Goal: Transaction & Acquisition: Purchase product/service

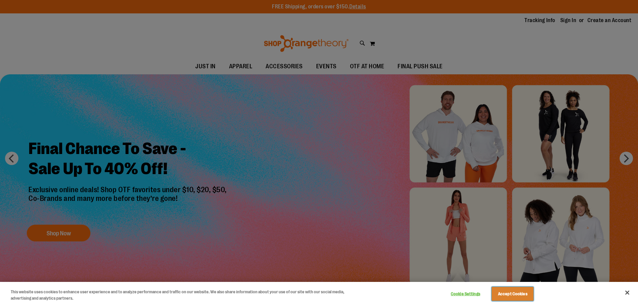
click at [507, 292] on button "Accept Cookies" at bounding box center [513, 294] width 42 height 14
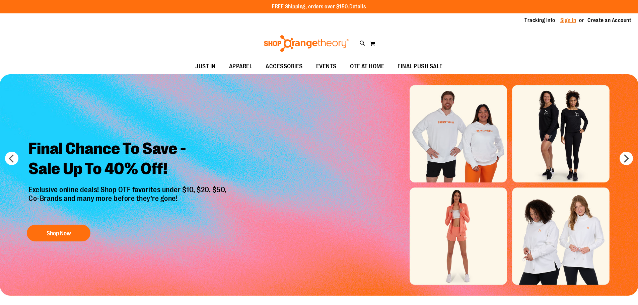
click at [562, 19] on link "Sign In" at bounding box center [568, 20] width 16 height 7
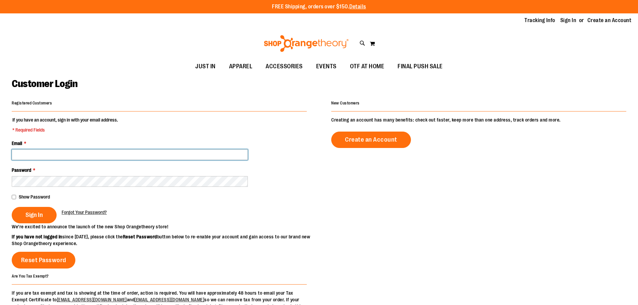
click at [72, 155] on input "Email *" at bounding box center [130, 154] width 236 height 11
type input "**********"
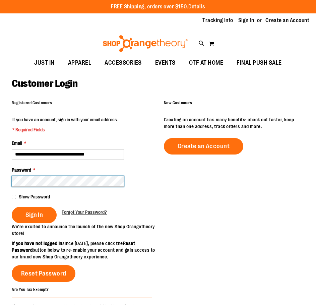
click at [12, 207] on button "Sign In" at bounding box center [34, 215] width 45 height 16
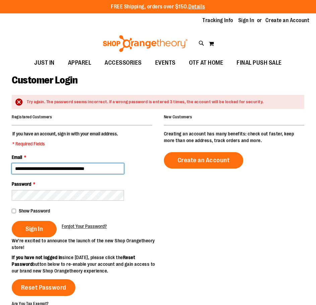
click at [76, 167] on input "**********" at bounding box center [68, 168] width 112 height 11
type input "**********"
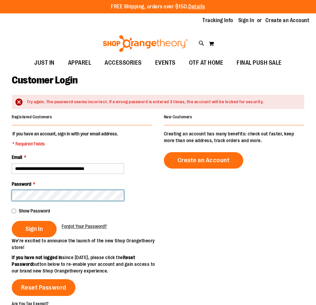
click at [12, 221] on button "Sign In" at bounding box center [34, 229] width 45 height 16
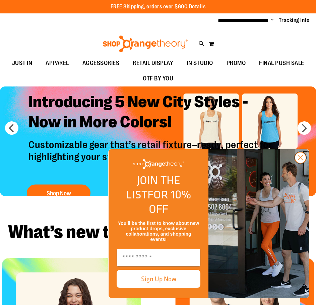
click at [299, 160] on icon "Close dialog" at bounding box center [300, 157] width 5 height 5
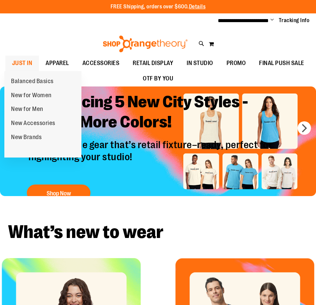
click at [28, 65] on span "JUST IN" at bounding box center [22, 63] width 20 height 15
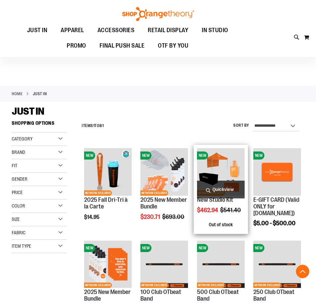
scroll to position [167, 0]
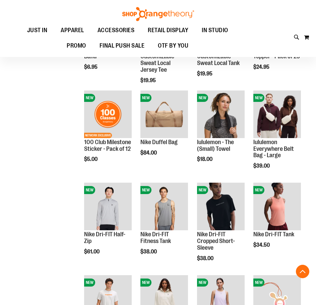
scroll to position [335, 0]
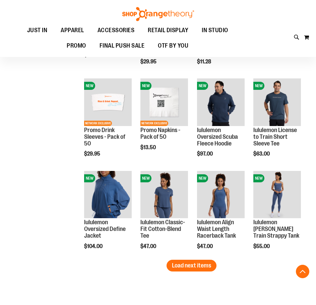
scroll to position [736, 0]
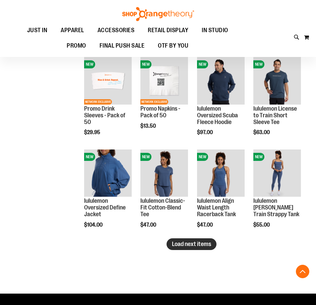
click at [175, 246] on span "Load next items" at bounding box center [191, 243] width 39 height 7
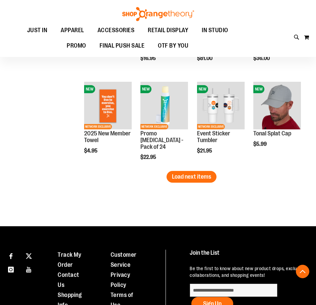
scroll to position [1105, 0]
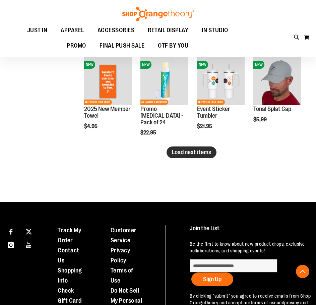
click at [204, 153] on span "Load next items" at bounding box center [191, 152] width 39 height 7
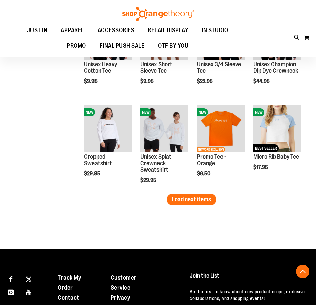
scroll to position [1339, 0]
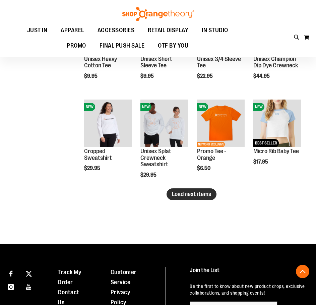
click at [189, 196] on span "Load next items" at bounding box center [191, 194] width 39 height 7
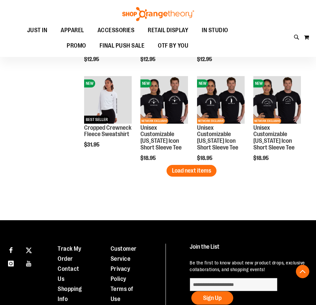
scroll to position [1674, 0]
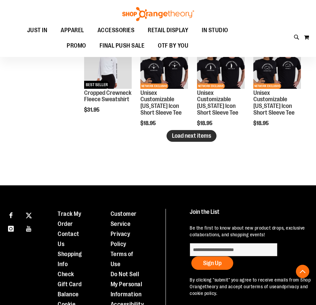
click at [177, 138] on span "Load next items" at bounding box center [191, 135] width 39 height 7
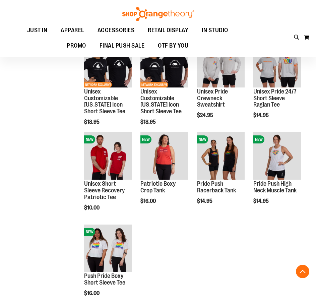
scroll to position [1741, 0]
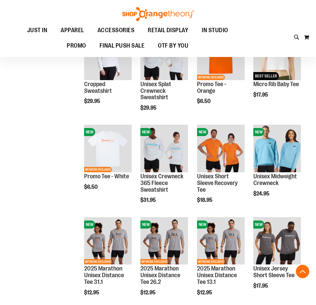
scroll to position [1373, 0]
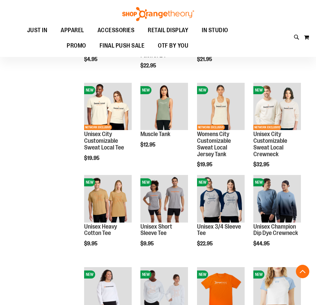
scroll to position [1138, 0]
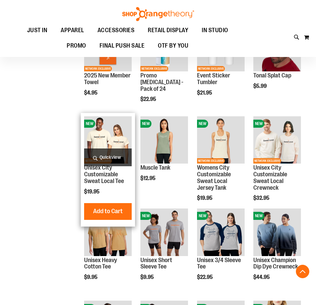
click at [105, 136] on img "product" at bounding box center [108, 140] width 48 height 48
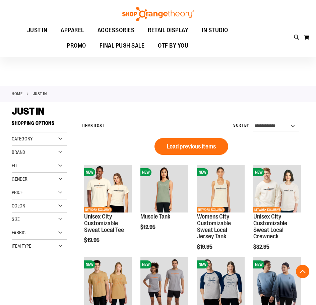
scroll to position [351, 0]
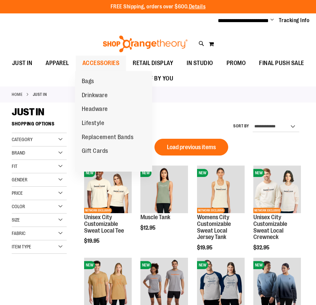
click at [99, 65] on span "ACCESSORIES" at bounding box center [100, 63] width 37 height 15
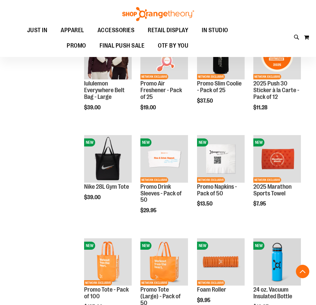
scroll to position [435, 0]
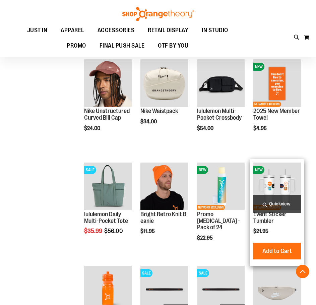
scroll to position [669, 0]
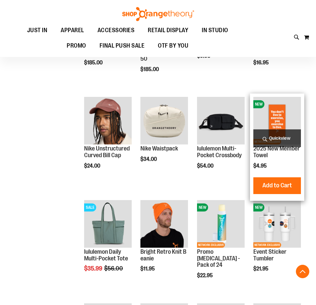
click at [279, 121] on img "product" at bounding box center [277, 121] width 48 height 48
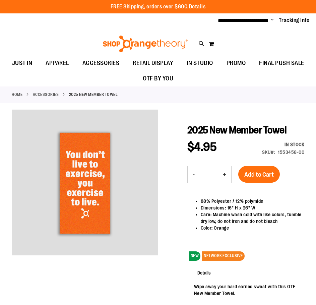
click at [225, 175] on button "+" at bounding box center [224, 174] width 13 height 17
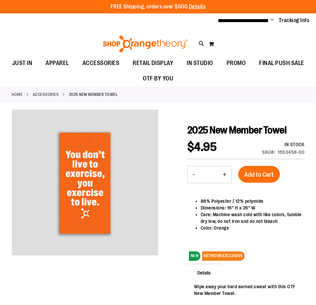
click at [225, 175] on button "+" at bounding box center [224, 174] width 13 height 17
type input "**"
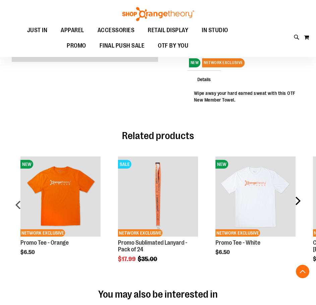
scroll to position [201, 0]
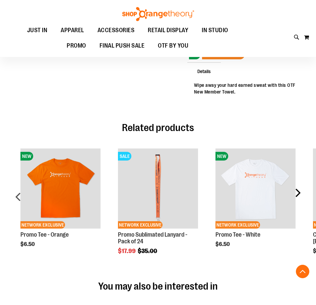
click at [298, 188] on div "next" at bounding box center [297, 199] width 13 height 122
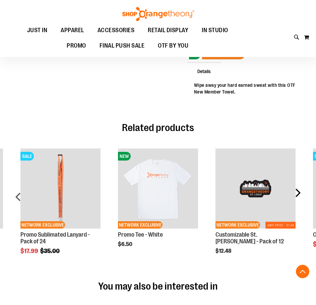
click at [298, 188] on div "next" at bounding box center [297, 199] width 13 height 122
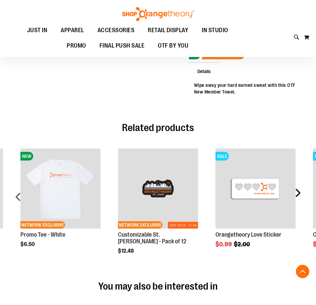
click at [300, 189] on div "next" at bounding box center [297, 199] width 13 height 122
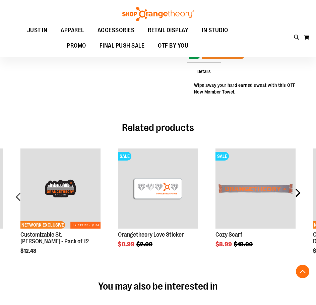
click at [298, 190] on div "next" at bounding box center [297, 199] width 13 height 122
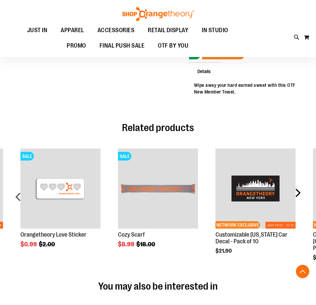
click at [298, 190] on div "next" at bounding box center [297, 199] width 13 height 122
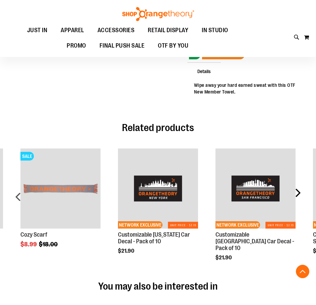
click at [298, 190] on div "next" at bounding box center [297, 199] width 13 height 122
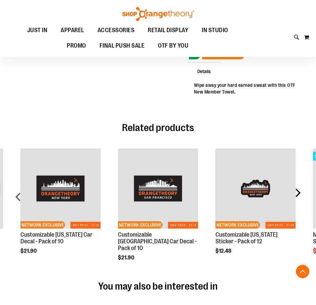
click at [298, 190] on div "next" at bounding box center [297, 199] width 13 height 122
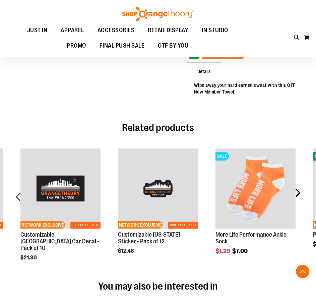
click at [300, 187] on div "next" at bounding box center [297, 199] width 13 height 122
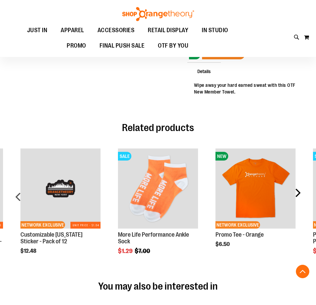
click at [300, 187] on div "next" at bounding box center [297, 199] width 13 height 122
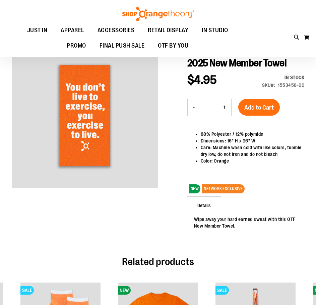
scroll to position [0, 0]
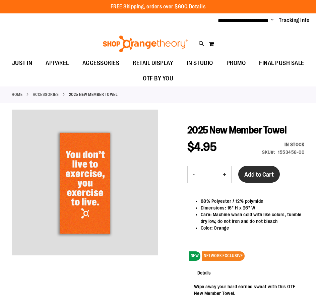
click at [259, 175] on span "Add to Cart" at bounding box center [258, 174] width 29 height 7
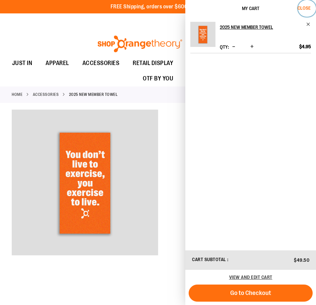
click at [301, 9] on span "Close" at bounding box center [303, 7] width 13 height 5
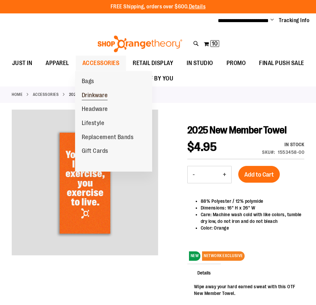
click at [94, 96] on span "Drinkware" at bounding box center [95, 96] width 26 height 8
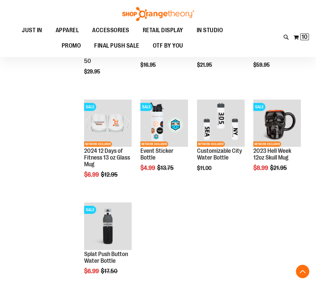
scroll to position [268, 0]
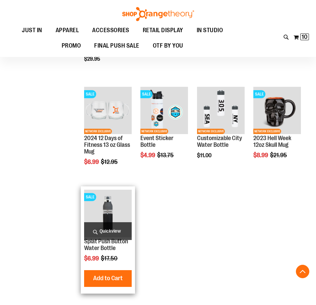
click at [102, 205] on img "product" at bounding box center [108, 214] width 48 height 48
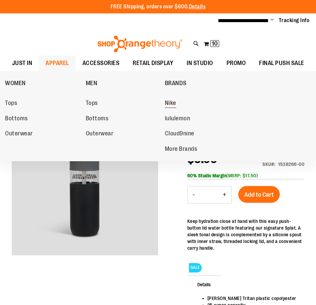
click at [167, 103] on span "Nike" at bounding box center [170, 103] width 11 height 8
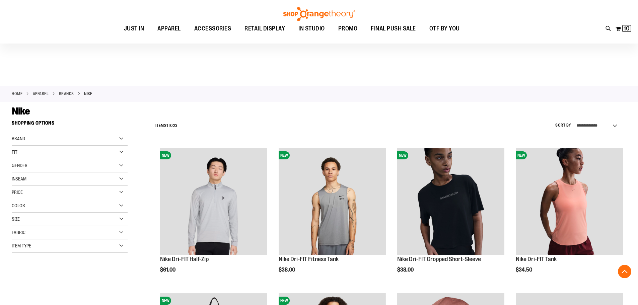
scroll to position [134, 0]
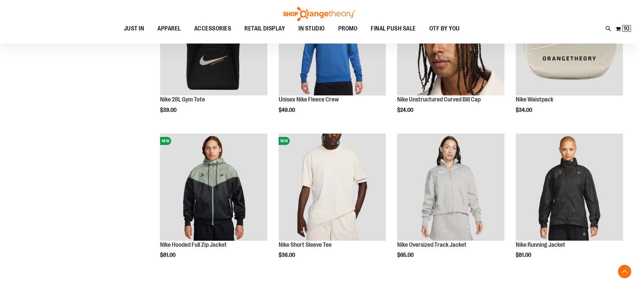
scroll to position [301, 0]
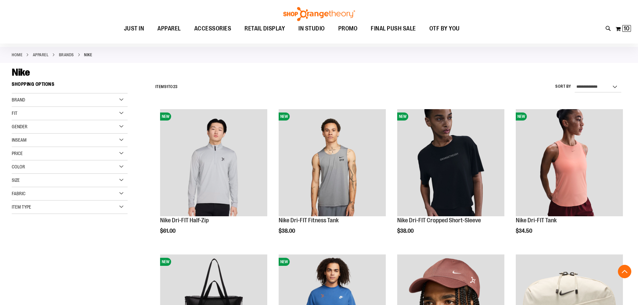
scroll to position [33, 0]
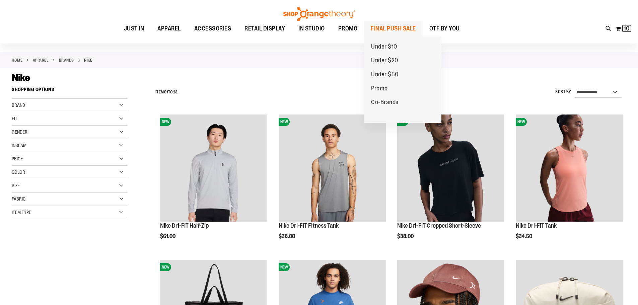
click at [315, 30] on span "FINAL PUSH SALE" at bounding box center [393, 28] width 45 height 15
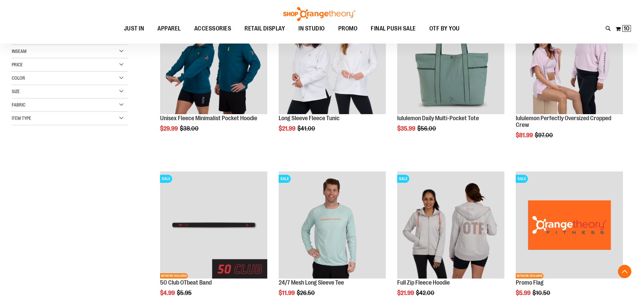
scroll to position [134, 0]
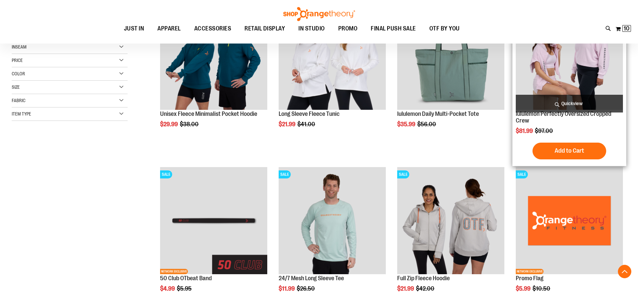
click at [553, 73] on img "product" at bounding box center [569, 56] width 107 height 107
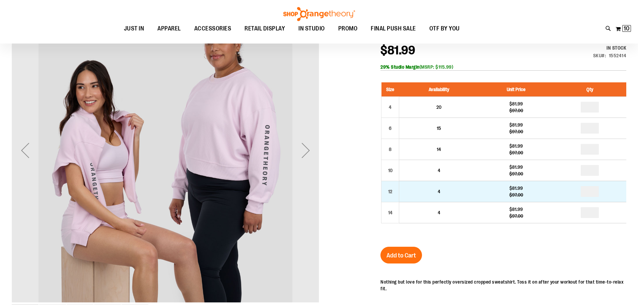
scroll to position [100, 0]
click at [590, 191] on input "number" at bounding box center [590, 192] width 18 height 11
type input "*"
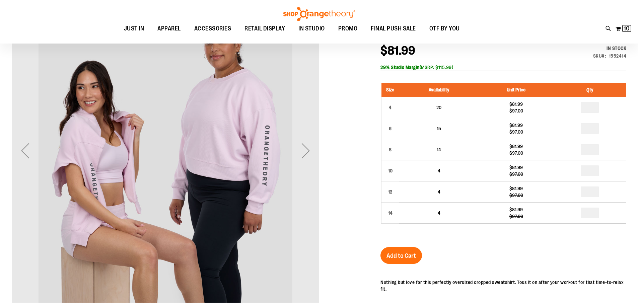
click at [571, 250] on div "lululemon Perfectly Oversized Cropped Crew $81.99 Regular Price $97.00 In stock…" at bounding box center [503, 230] width 246 height 405
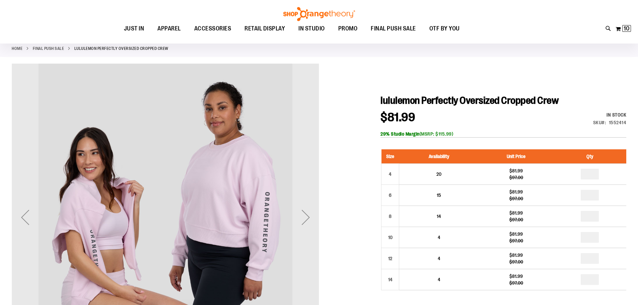
scroll to position [33, 0]
click at [308, 221] on div "Next" at bounding box center [305, 217] width 27 height 27
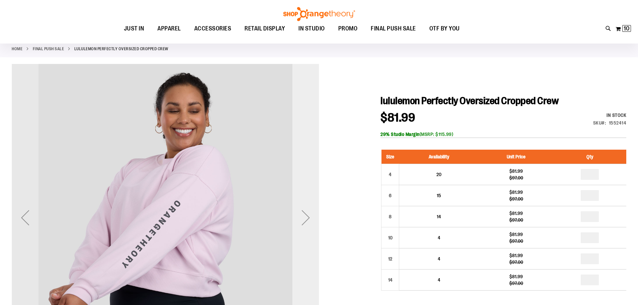
click at [307, 221] on div "Next" at bounding box center [305, 217] width 27 height 27
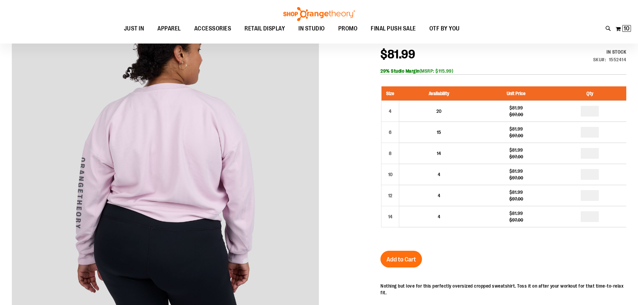
scroll to position [100, 0]
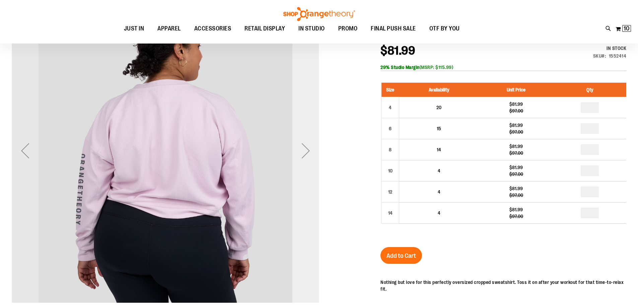
click at [302, 161] on div "Next" at bounding box center [305, 150] width 27 height 27
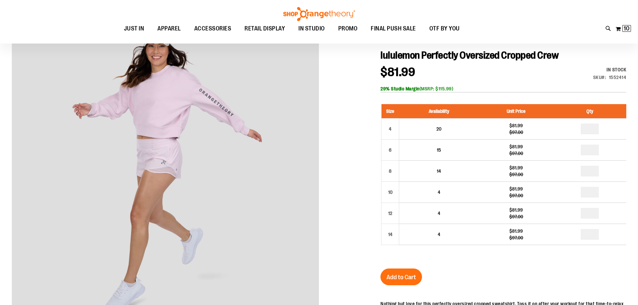
scroll to position [67, 0]
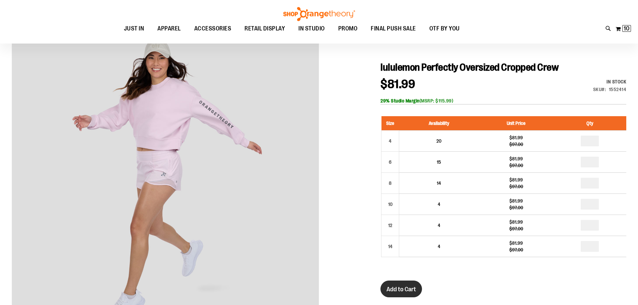
click at [396, 292] on span "Add to Cart" at bounding box center [400, 289] width 29 height 7
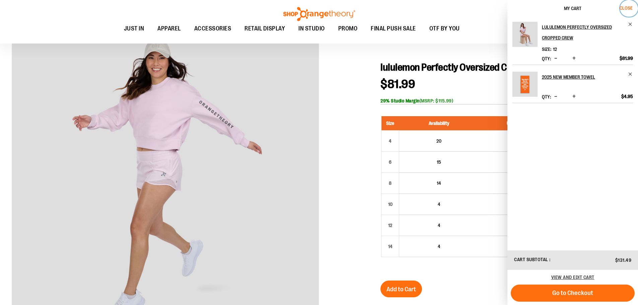
click at [630, 8] on span "Close" at bounding box center [625, 7] width 13 height 5
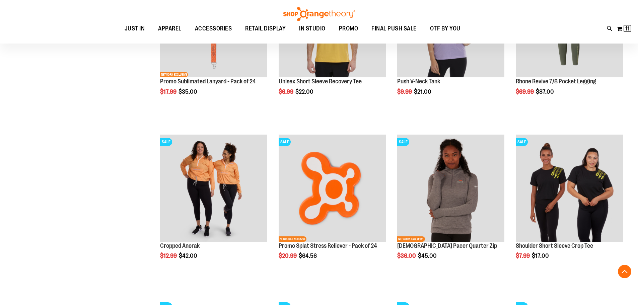
scroll to position [595, 0]
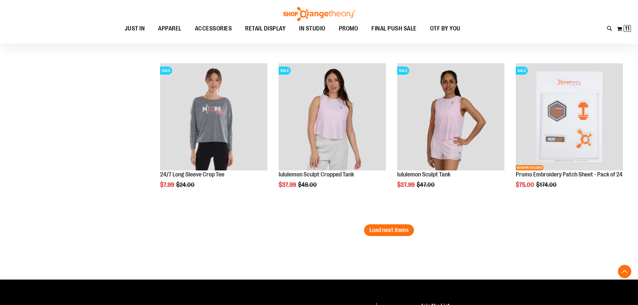
scroll to position [1299, 0]
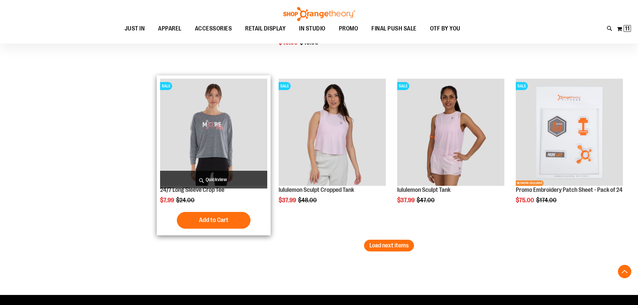
click at [223, 120] on img "product" at bounding box center [213, 132] width 107 height 107
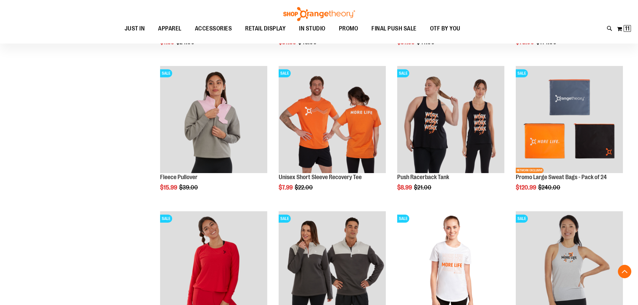
scroll to position [556, 0]
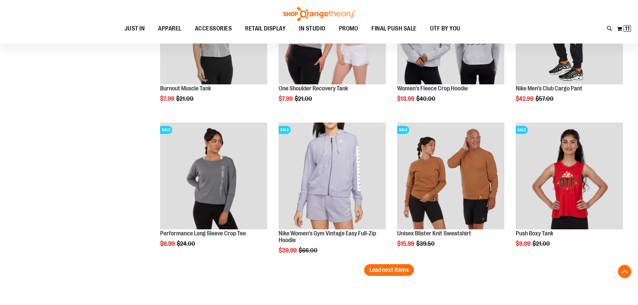
scroll to position [1226, 0]
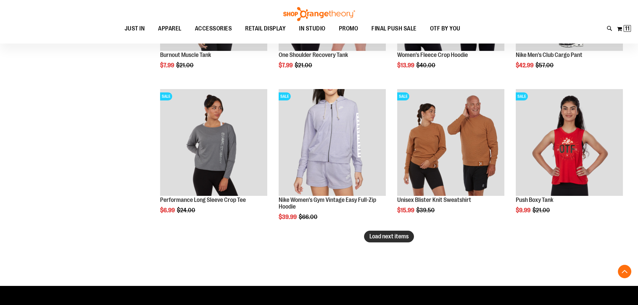
click at [379, 238] on span "Load next items" at bounding box center [388, 236] width 39 height 7
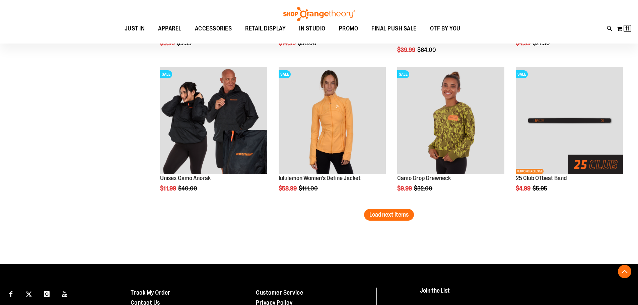
scroll to position [1695, 0]
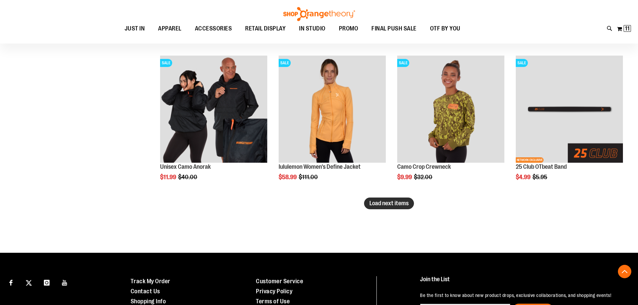
click at [379, 201] on span "Load next items" at bounding box center [388, 203] width 39 height 7
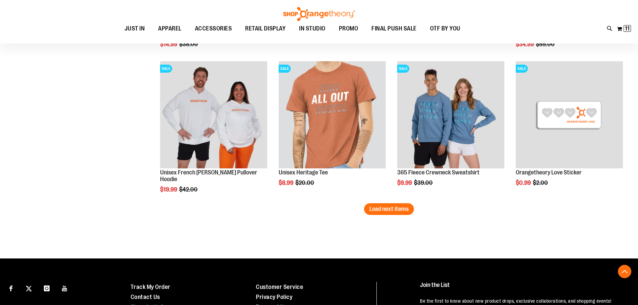
scroll to position [2130, 0]
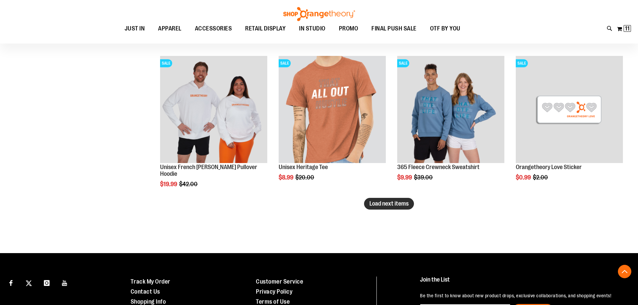
click at [384, 206] on span "Load next items" at bounding box center [388, 203] width 39 height 7
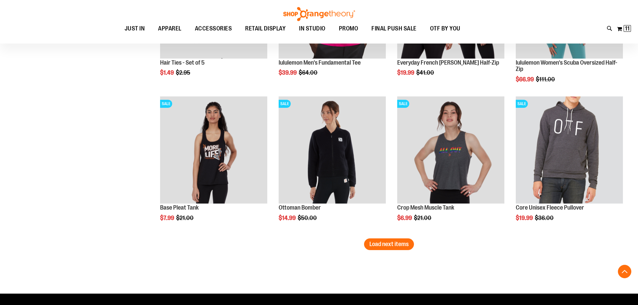
scroll to position [2532, 0]
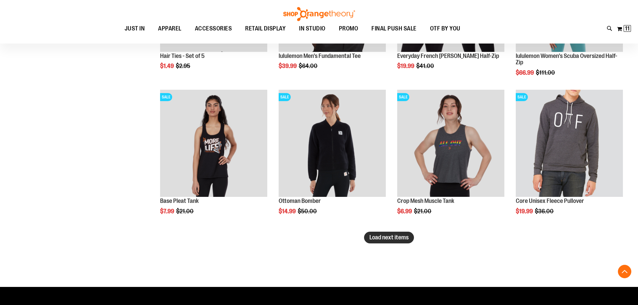
click at [396, 238] on span "Load next items" at bounding box center [388, 237] width 39 height 7
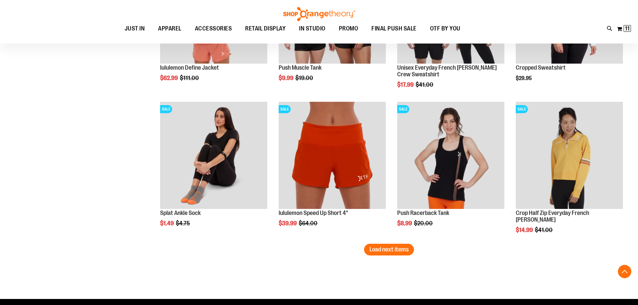
scroll to position [2967, 0]
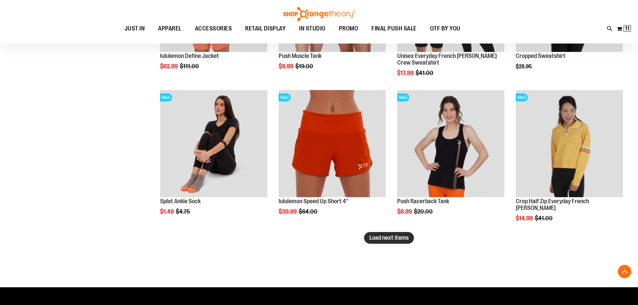
click at [390, 238] on span "Load next items" at bounding box center [388, 237] width 39 height 7
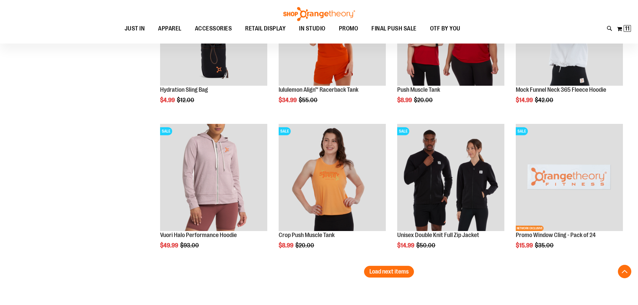
scroll to position [3402, 0]
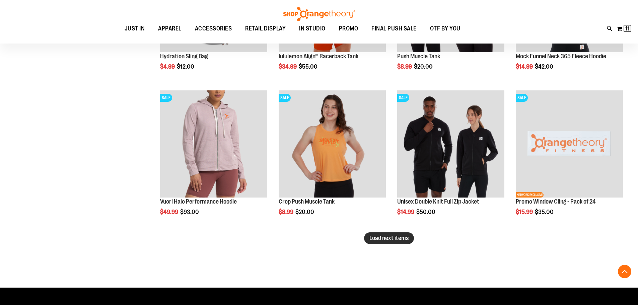
click at [383, 238] on span "Load next items" at bounding box center [388, 238] width 39 height 7
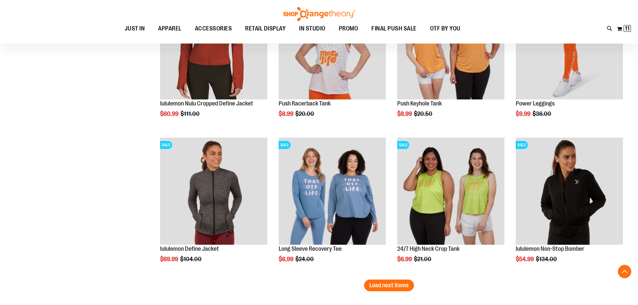
scroll to position [3804, 0]
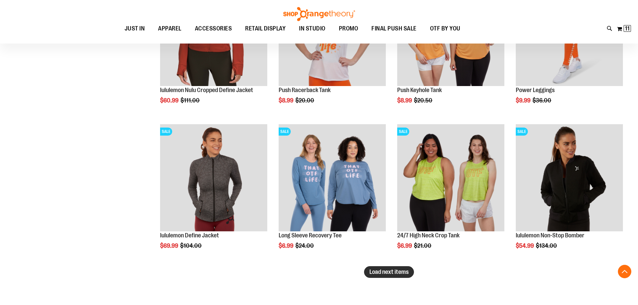
click at [400, 278] on button "Load next items" at bounding box center [389, 272] width 50 height 12
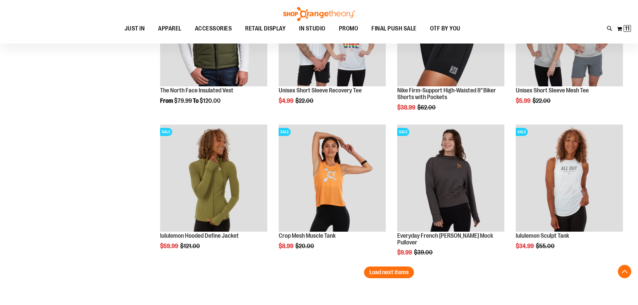
scroll to position [4273, 0]
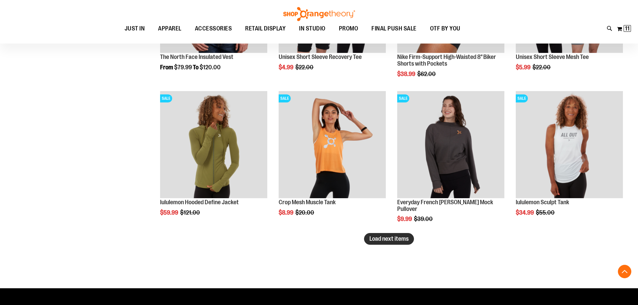
click at [390, 241] on span "Load next items" at bounding box center [388, 238] width 39 height 7
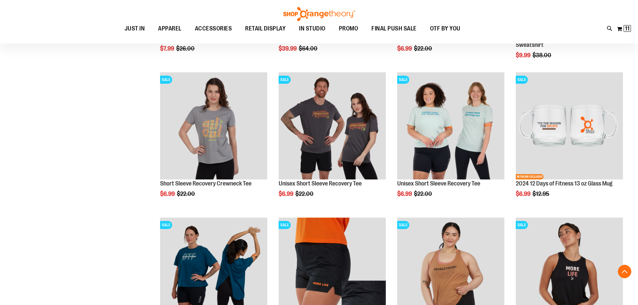
scroll to position [4575, 0]
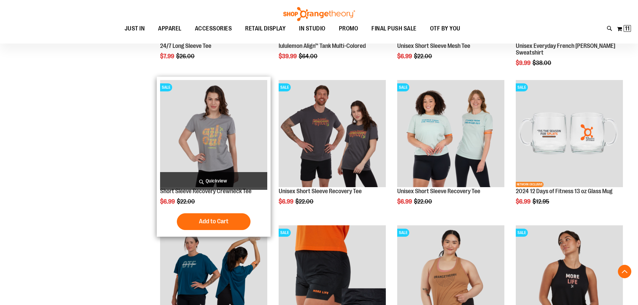
click at [221, 138] on img "product" at bounding box center [213, 133] width 107 height 107
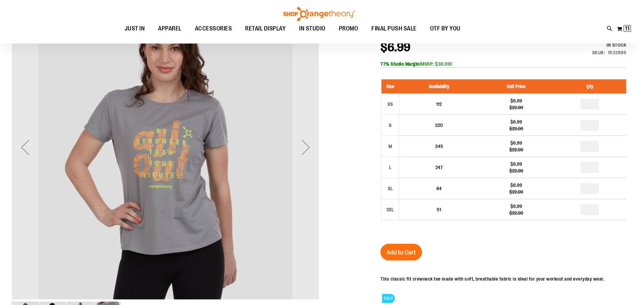
scroll to position [13, 0]
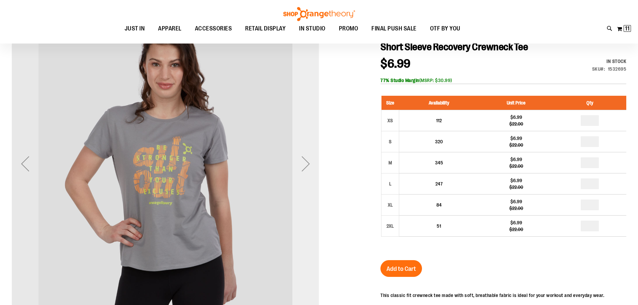
click at [301, 163] on div "Next" at bounding box center [305, 163] width 27 height 27
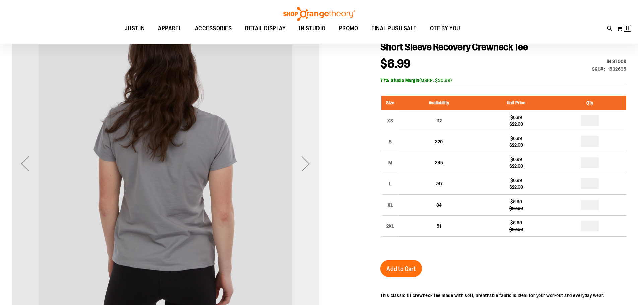
click at [301, 163] on div "Next" at bounding box center [305, 163] width 27 height 27
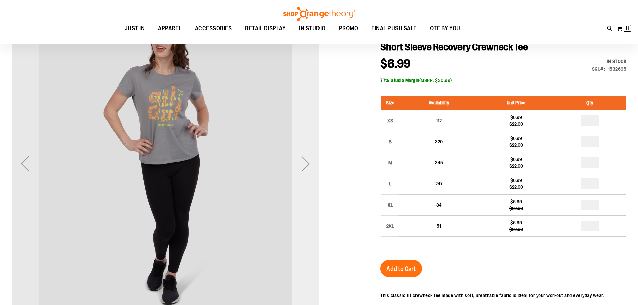
click at [301, 163] on div "Next" at bounding box center [305, 163] width 27 height 27
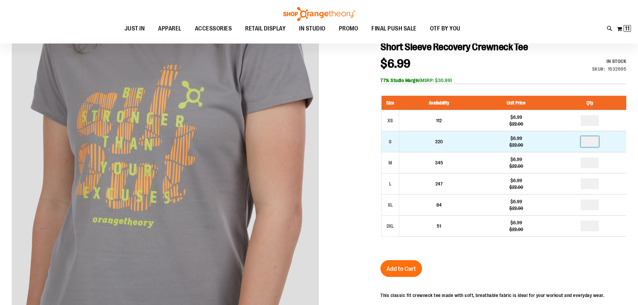
drag, startPoint x: 594, startPoint y: 142, endPoint x: 591, endPoint y: 143, distance: 3.5
click at [591, 143] on input "number" at bounding box center [590, 141] width 18 height 11
type input "*"
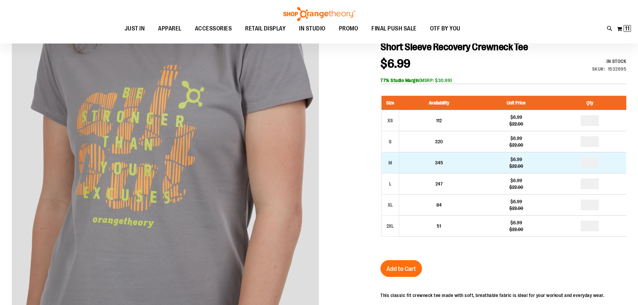
drag, startPoint x: 594, startPoint y: 163, endPoint x: 581, endPoint y: 165, distance: 12.6
type input "*"
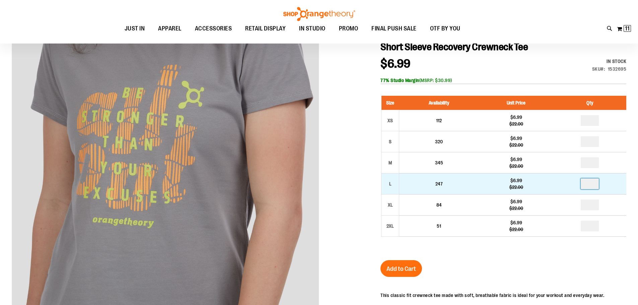
drag, startPoint x: 592, startPoint y: 185, endPoint x: 589, endPoint y: 186, distance: 3.5
type input "*"
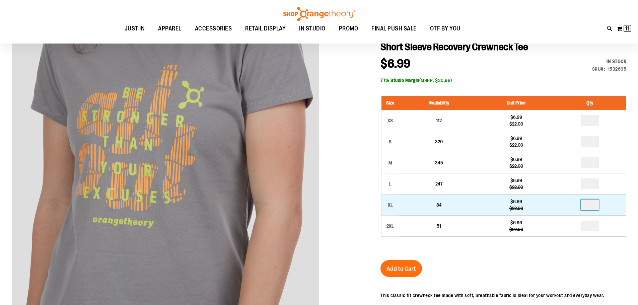
drag, startPoint x: 592, startPoint y: 205, endPoint x: 588, endPoint y: 206, distance: 4.0
type input "*"
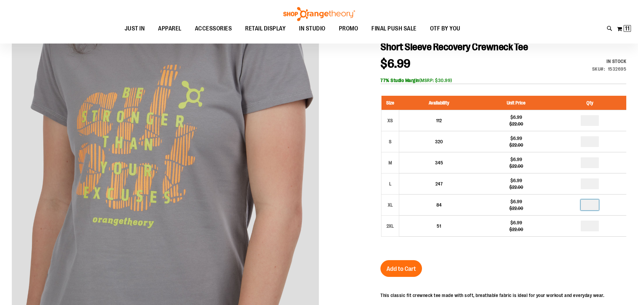
click at [558, 263] on div "Short Sleeve Recovery Crewneck Tee $6.99 Regular Price $22.00 In stock Only %1 …" at bounding box center [503, 222] width 246 height 362
click at [389, 270] on span "Add to Cart" at bounding box center [400, 268] width 29 height 7
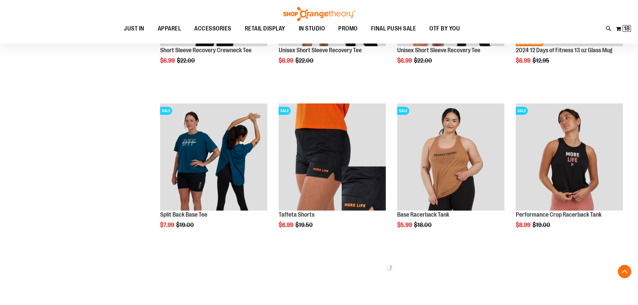
scroll to position [373, 0]
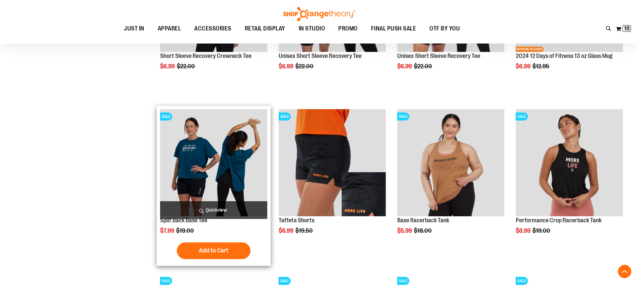
click at [224, 177] on img "product" at bounding box center [213, 162] width 107 height 107
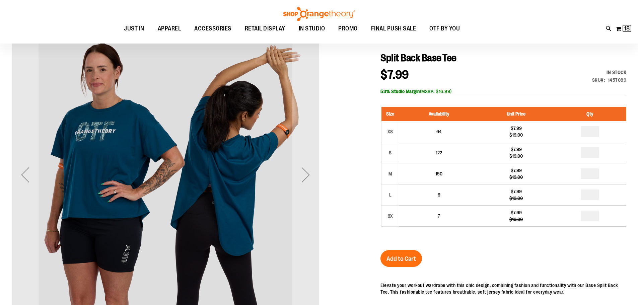
scroll to position [67, 0]
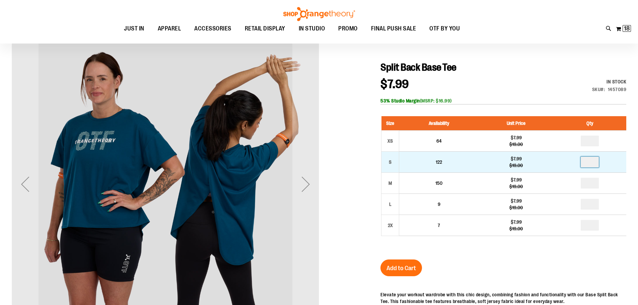
drag, startPoint x: 592, startPoint y: 162, endPoint x: 587, endPoint y: 162, distance: 5.0
click at [587, 162] on input "number" at bounding box center [590, 162] width 18 height 11
type input "*"
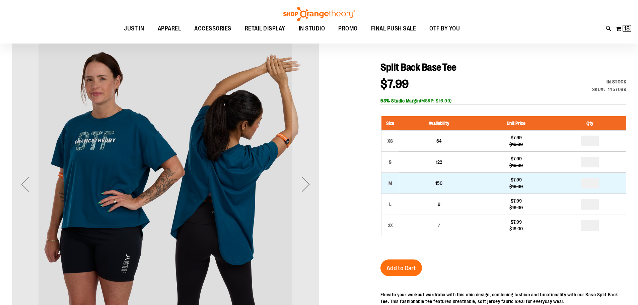
drag, startPoint x: 591, startPoint y: 187, endPoint x: 587, endPoint y: 188, distance: 4.4
type input "*"
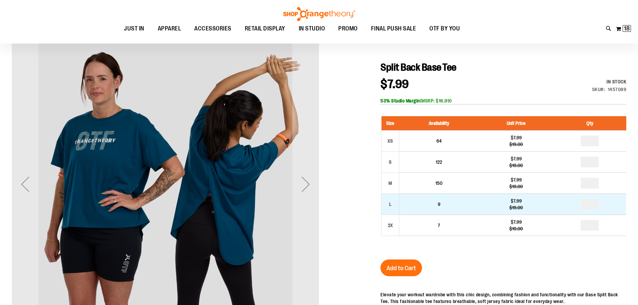
drag, startPoint x: 593, startPoint y: 204, endPoint x: 586, endPoint y: 206, distance: 7.3
type input "*"
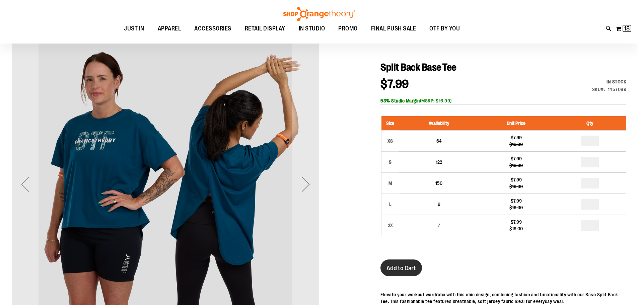
click at [406, 263] on button "Add to Cart" at bounding box center [401, 268] width 42 height 17
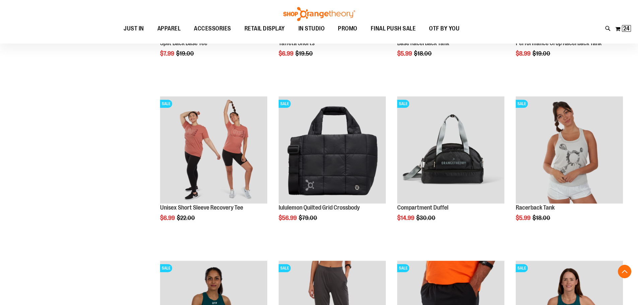
scroll to position [507, 0]
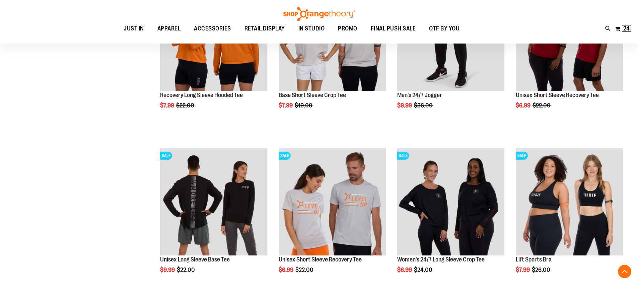
scroll to position [908, 0]
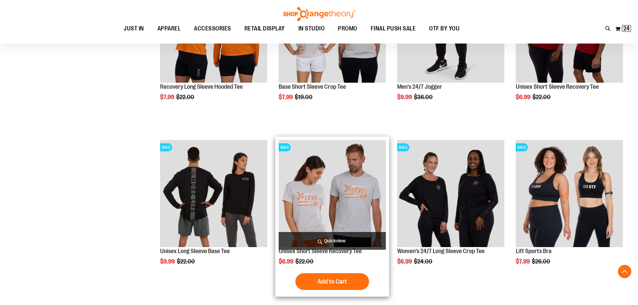
click at [319, 170] on img "product" at bounding box center [332, 193] width 107 height 107
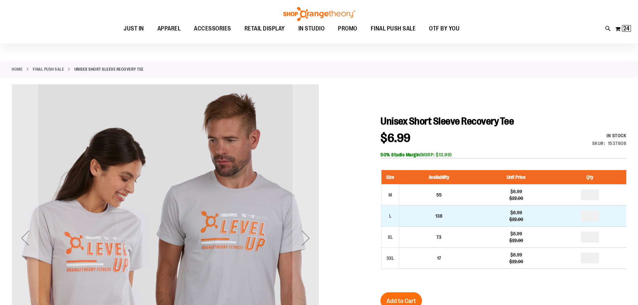
scroll to position [67, 0]
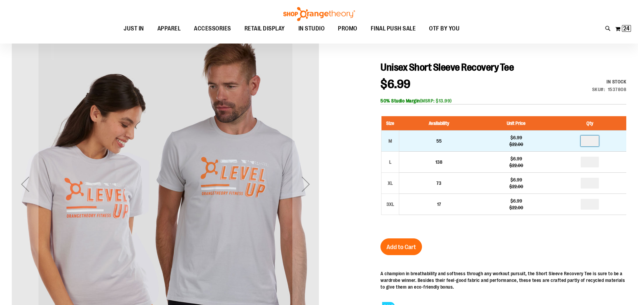
drag, startPoint x: 594, startPoint y: 144, endPoint x: 588, endPoint y: 143, distance: 6.0
click at [588, 143] on input "number" at bounding box center [590, 141] width 18 height 11
type input "*"
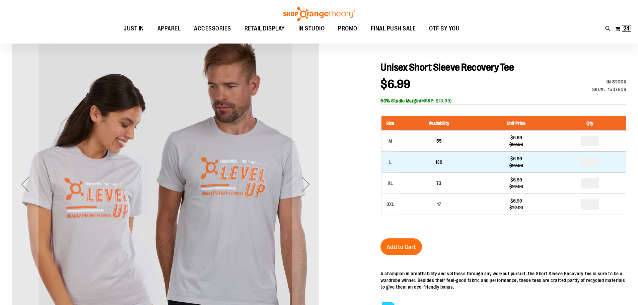
drag, startPoint x: 594, startPoint y: 162, endPoint x: 588, endPoint y: 163, distance: 6.0
type input "*"
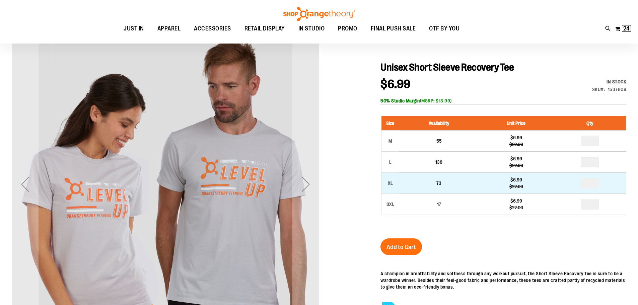
drag, startPoint x: 594, startPoint y: 182, endPoint x: 586, endPoint y: 185, distance: 8.6
type input "*"
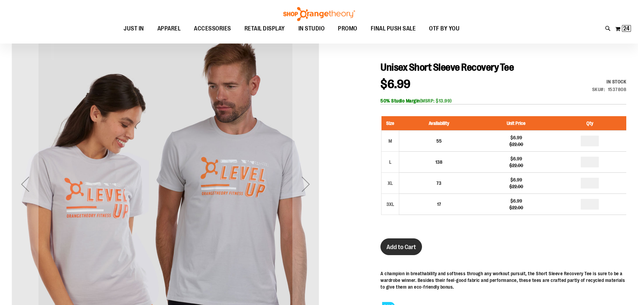
click at [484, 243] on div "Unisex Short Sleeve Recovery Tee $6.99 Regular Price $22.00 In stock Only %1 le…" at bounding box center [503, 224] width 246 height 326
click at [385, 246] on button "Add to Cart" at bounding box center [401, 246] width 42 height 17
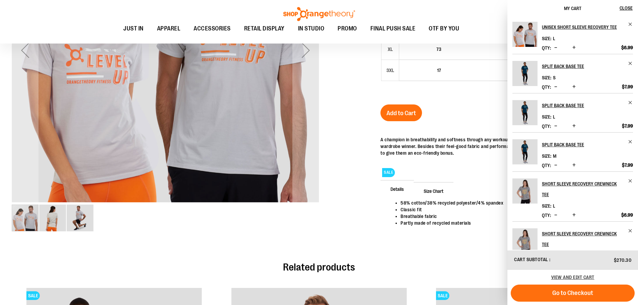
scroll to position [401, 0]
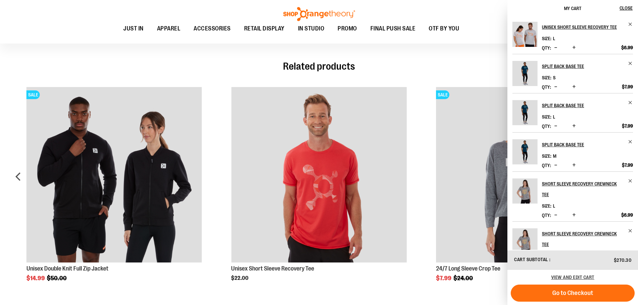
click at [477, 9] on div "Toggle Nav Search Popular Suggestions Advanced Search" at bounding box center [319, 22] width 638 height 44
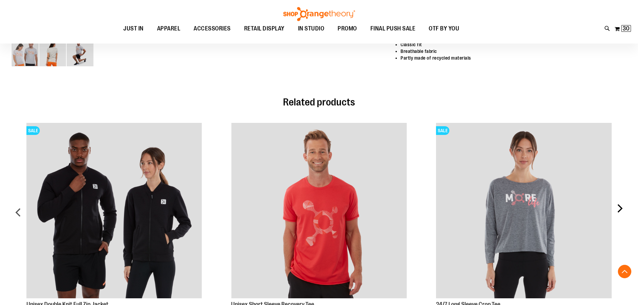
scroll to position [364, 0]
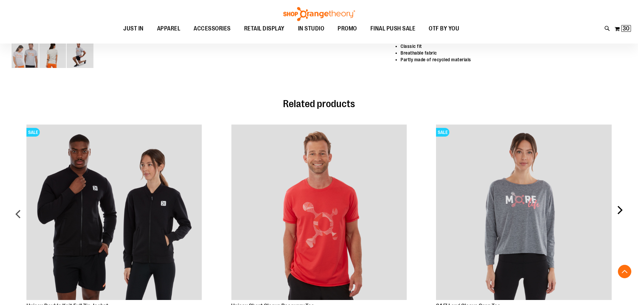
click at [620, 207] on div "next" at bounding box center [619, 217] width 13 height 204
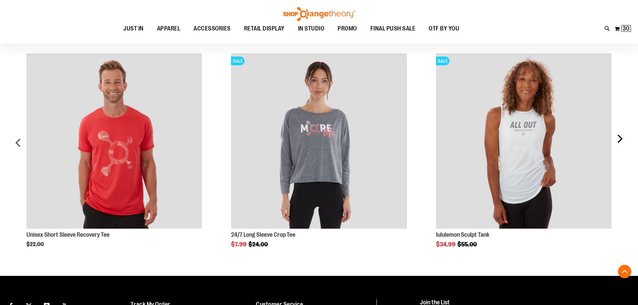
scroll to position [397, 0]
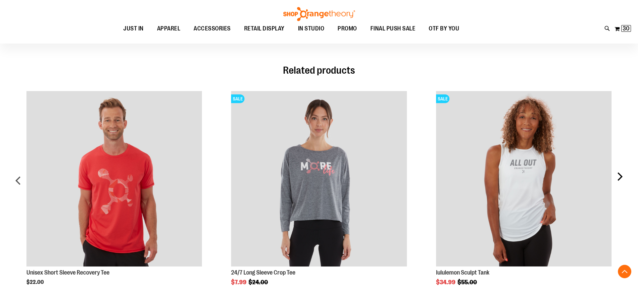
click at [621, 179] on div "next" at bounding box center [619, 183] width 13 height 204
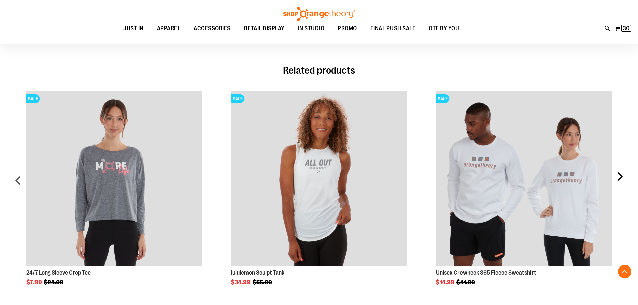
click at [621, 179] on div "next" at bounding box center [619, 183] width 13 height 204
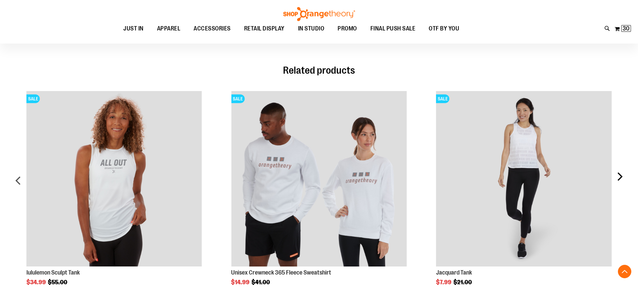
click at [620, 173] on div "next" at bounding box center [619, 183] width 13 height 204
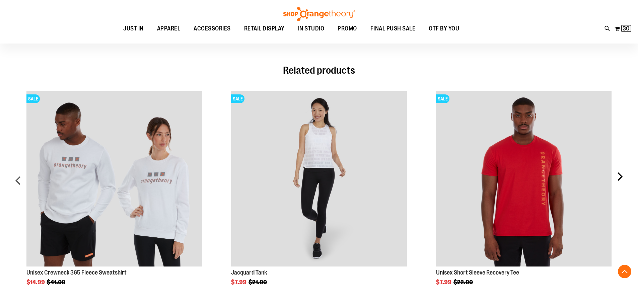
click at [621, 176] on div "next" at bounding box center [619, 183] width 13 height 204
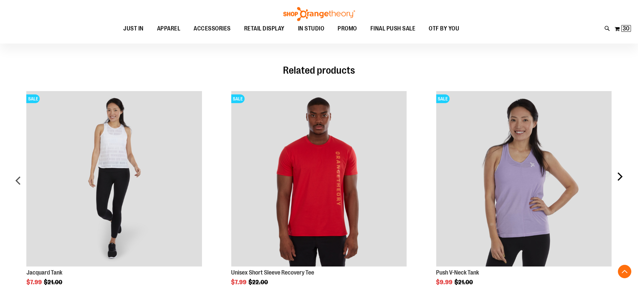
click at [620, 177] on div "next" at bounding box center [619, 183] width 13 height 204
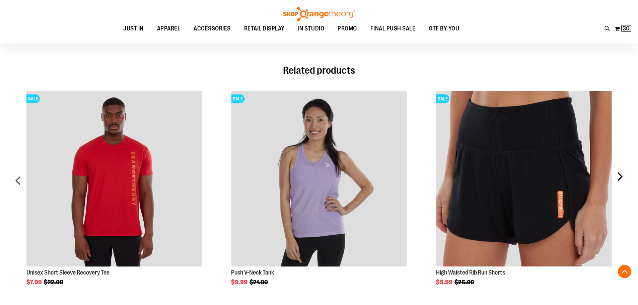
click at [620, 177] on div "next" at bounding box center [619, 183] width 13 height 204
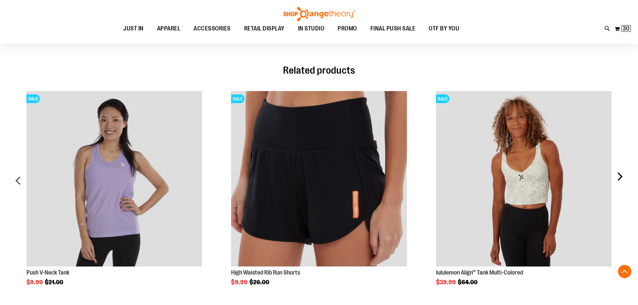
click at [623, 178] on div "next" at bounding box center [619, 183] width 13 height 204
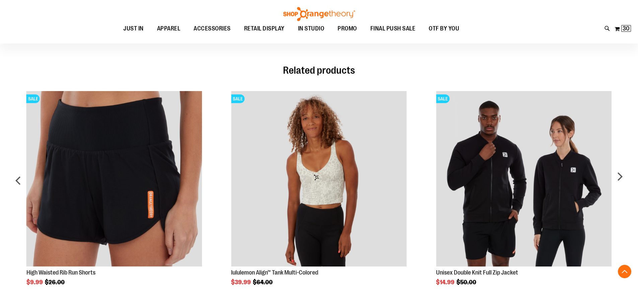
click at [92, 17] on div "Toggle Nav Search Popular Suggestions Advanced Search" at bounding box center [319, 22] width 638 height 44
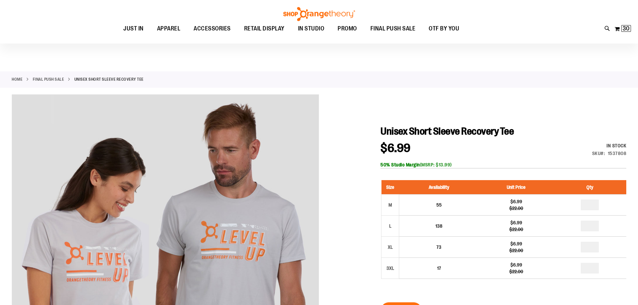
scroll to position [0, 0]
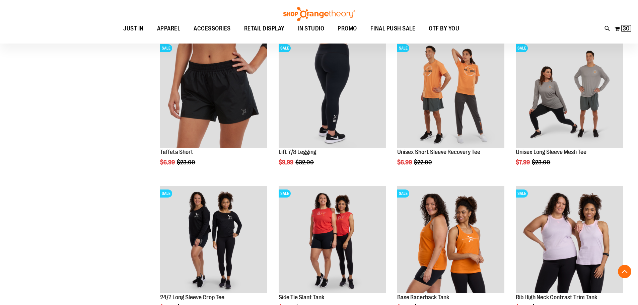
scroll to position [550, 0]
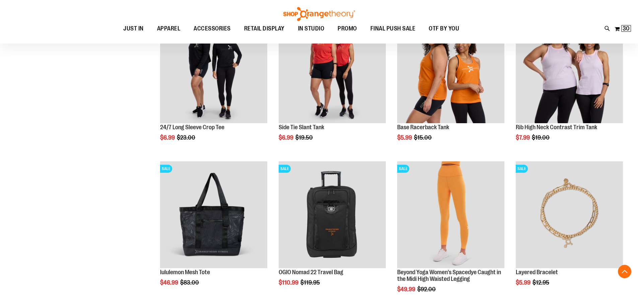
scroll to position [717, 0]
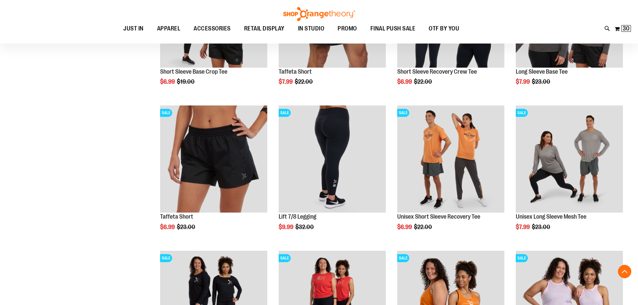
scroll to position [483, 0]
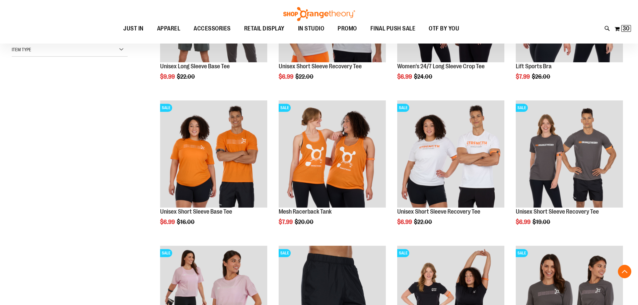
scroll to position [215, 0]
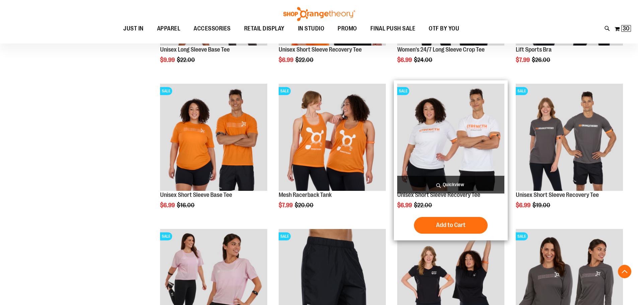
click at [436, 129] on img "product" at bounding box center [450, 137] width 107 height 107
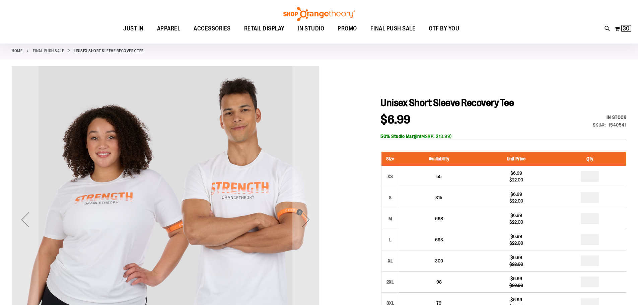
scroll to position [100, 0]
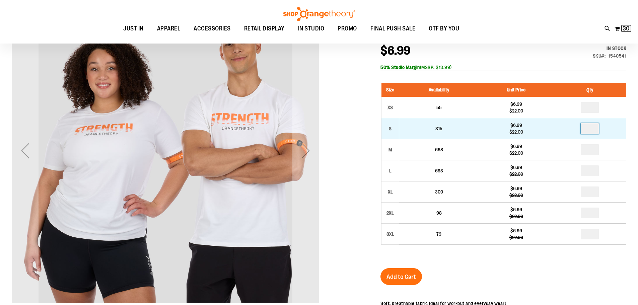
drag, startPoint x: 592, startPoint y: 128, endPoint x: 588, endPoint y: 129, distance: 4.0
click at [588, 129] on input "number" at bounding box center [590, 128] width 18 height 11
type input "*"
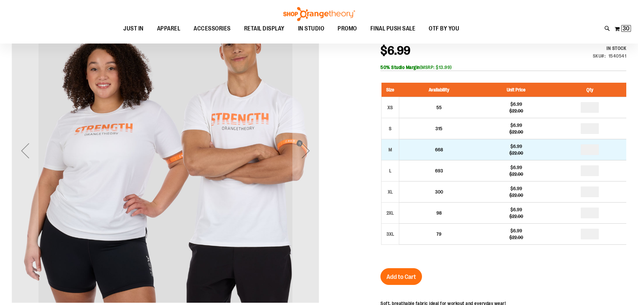
type input "*"
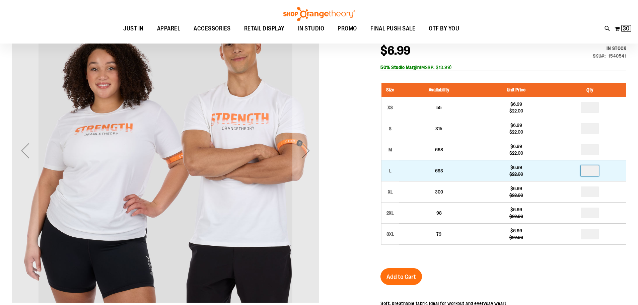
type input "*"
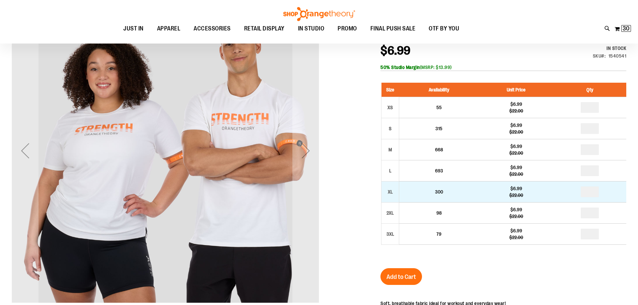
type input "*"
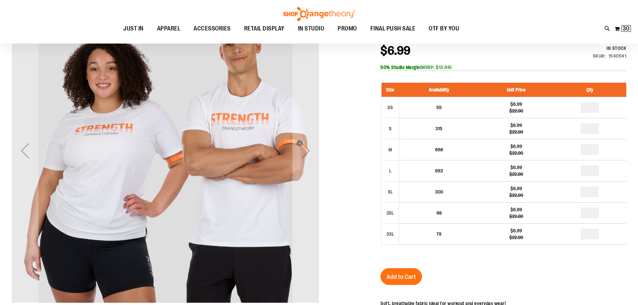
click at [389, 280] on span "Add to Cart" at bounding box center [400, 276] width 29 height 7
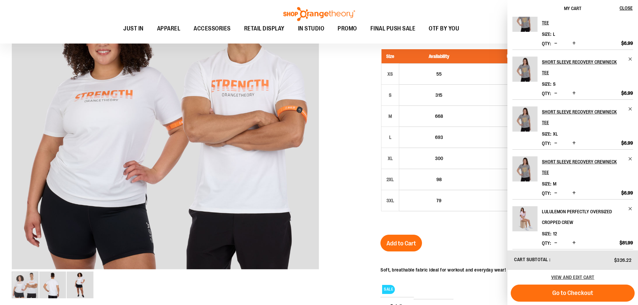
scroll to position [301, 0]
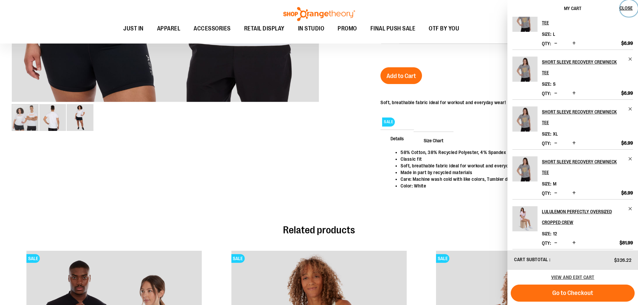
click at [630, 11] on button "Close" at bounding box center [629, 8] width 18 height 17
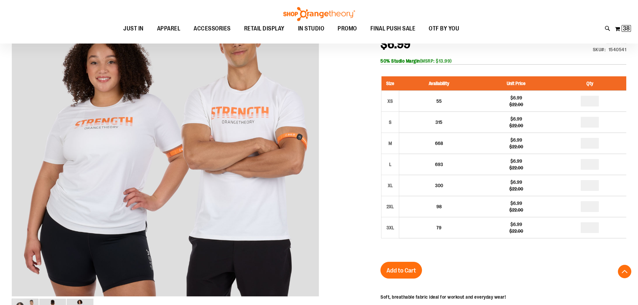
scroll to position [0, 0]
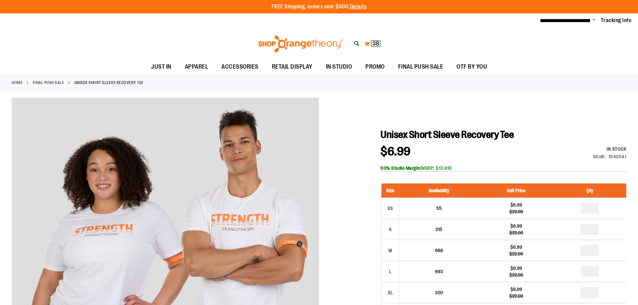
click at [380, 42] on span "38 38 items" at bounding box center [375, 43] width 9 height 7
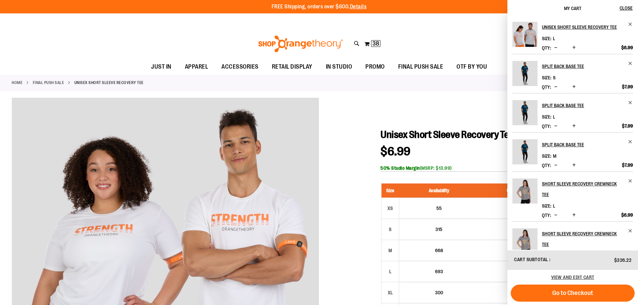
click at [446, 30] on div "Toggle Nav Search Popular Suggestions Advanced Search" at bounding box center [319, 43] width 638 height 31
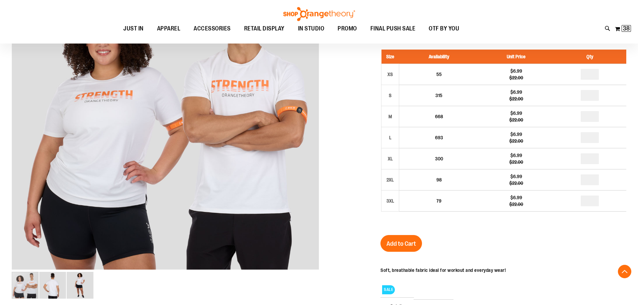
scroll to position [134, 0]
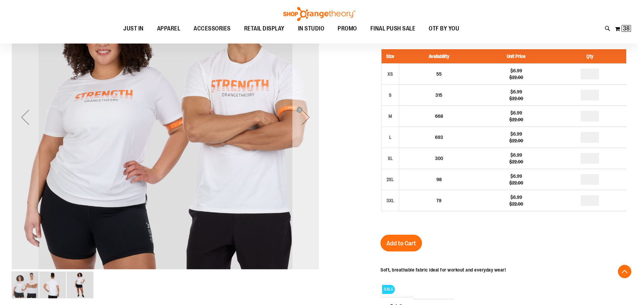
click at [303, 111] on div "Next" at bounding box center [305, 117] width 27 height 27
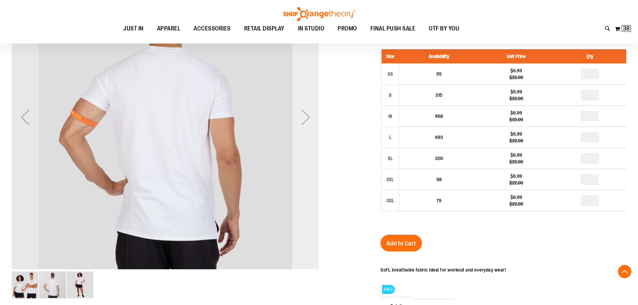
click at [307, 109] on div "Next" at bounding box center [305, 117] width 27 height 27
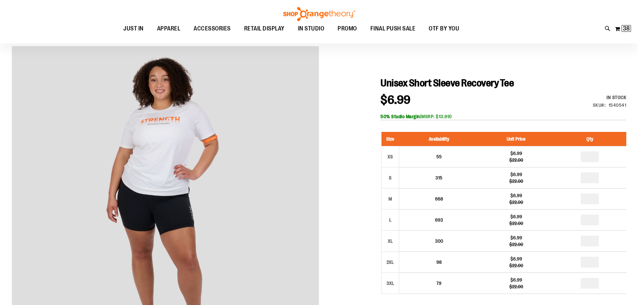
scroll to position [33, 0]
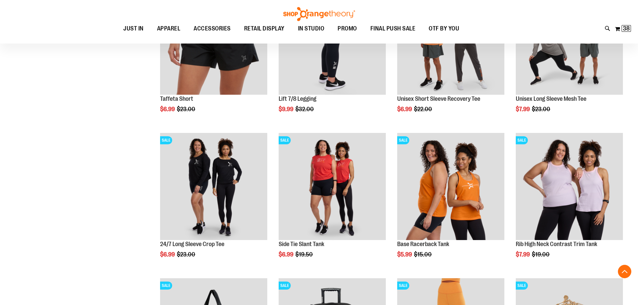
scroll to position [636, 0]
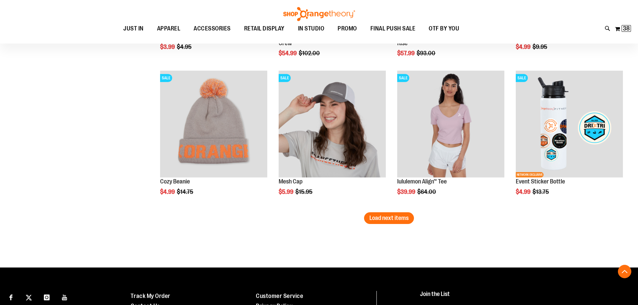
scroll to position [1239, 0]
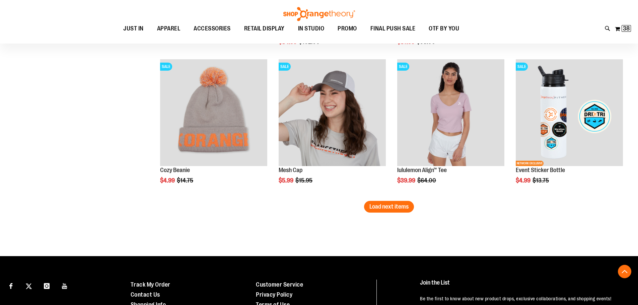
drag, startPoint x: 383, startPoint y: 211, endPoint x: 405, endPoint y: 213, distance: 21.2
click at [383, 211] on button "Load next items" at bounding box center [389, 207] width 50 height 12
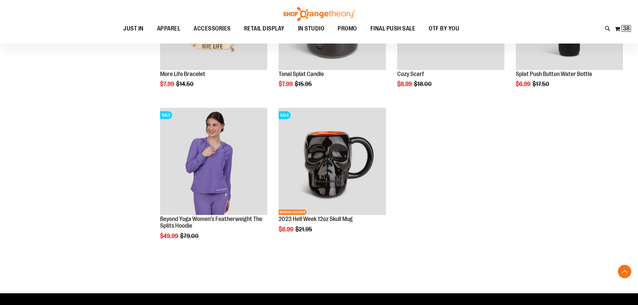
scroll to position [1641, 0]
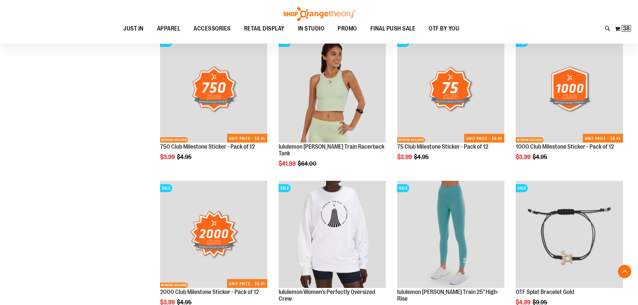
scroll to position [971, 0]
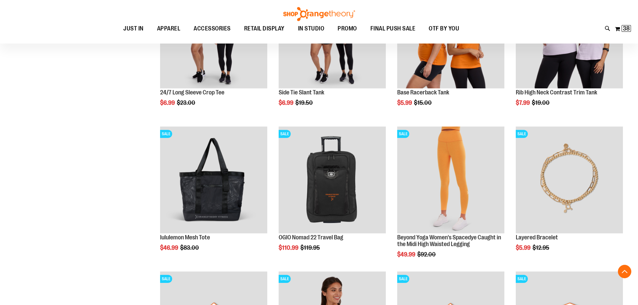
scroll to position [737, 0]
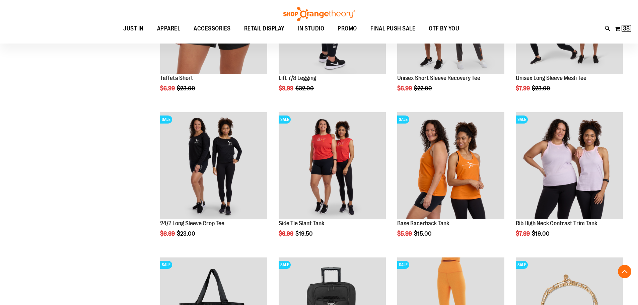
scroll to position [603, 0]
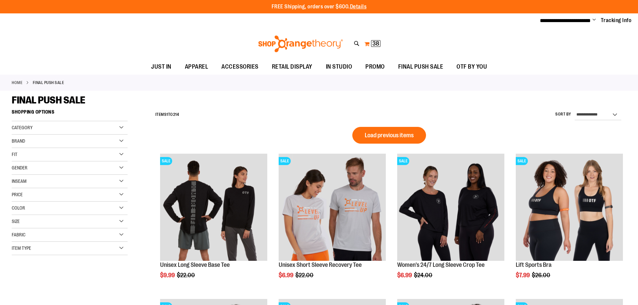
click at [376, 40] on span "38 38 items" at bounding box center [375, 43] width 9 height 7
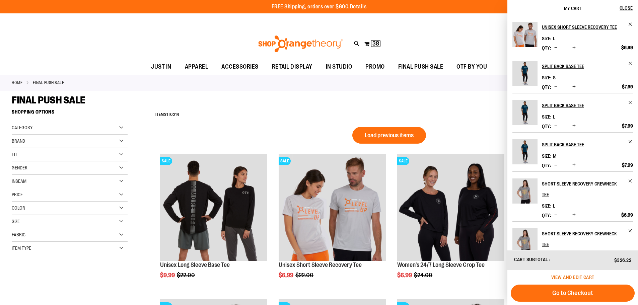
click at [565, 278] on span "View and edit cart" at bounding box center [572, 277] width 43 height 5
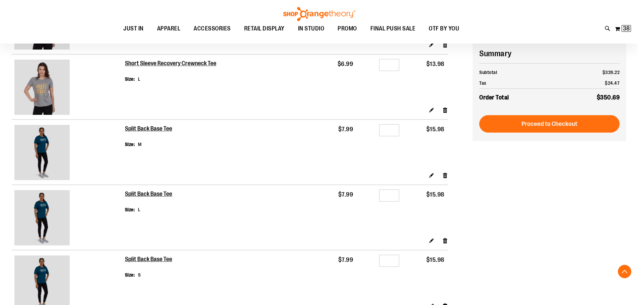
scroll to position [435, 0]
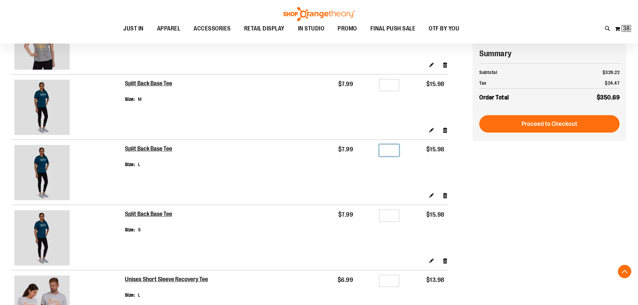
click at [392, 150] on input "*" at bounding box center [389, 150] width 20 height 12
type input "*"
click at [393, 82] on input "*" at bounding box center [389, 85] width 20 height 12
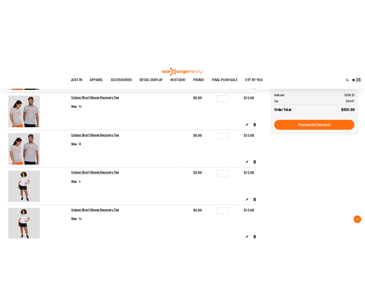
scroll to position [703, 0]
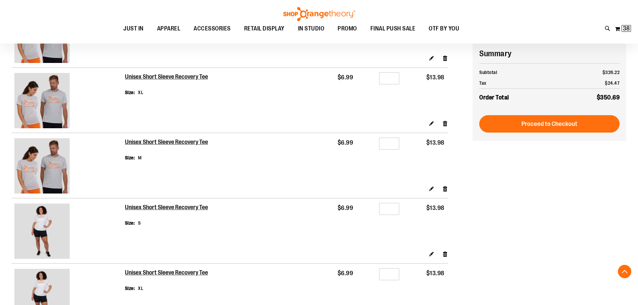
type input "*"
